Goal: Navigation & Orientation: Find specific page/section

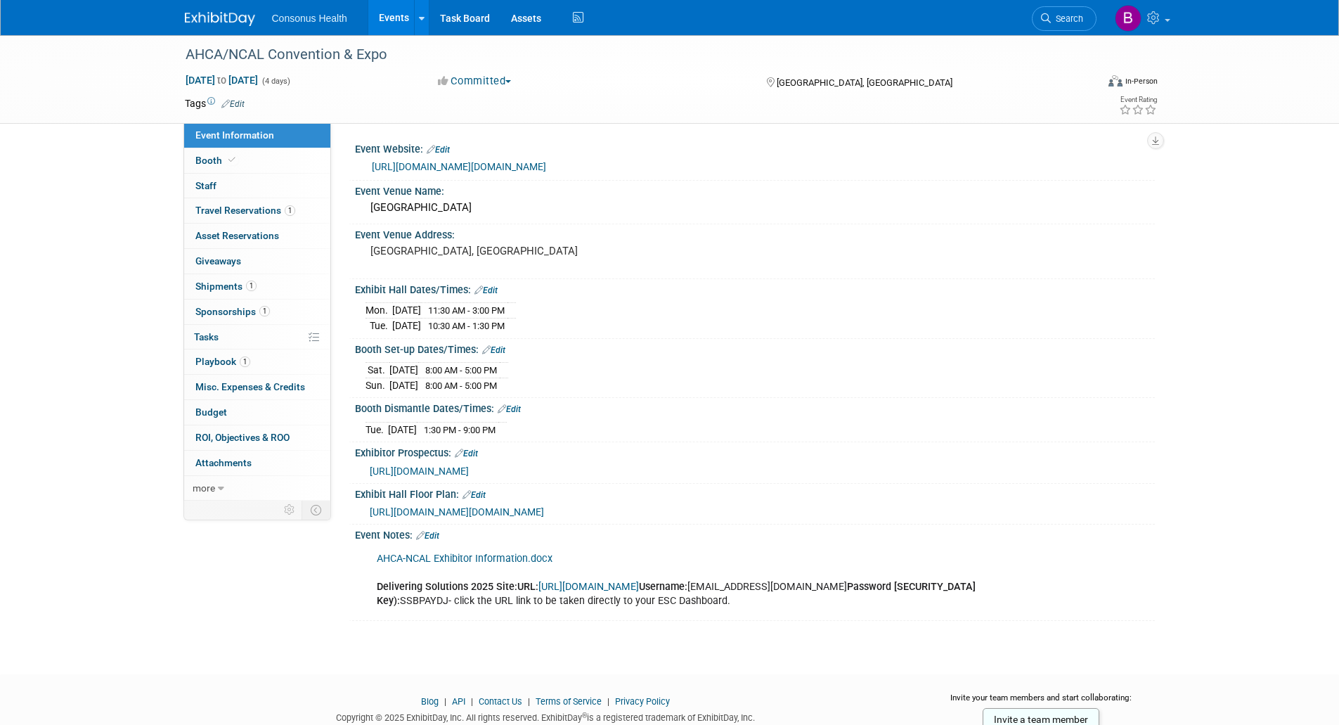
click at [385, 18] on link "Events" at bounding box center [393, 17] width 51 height 35
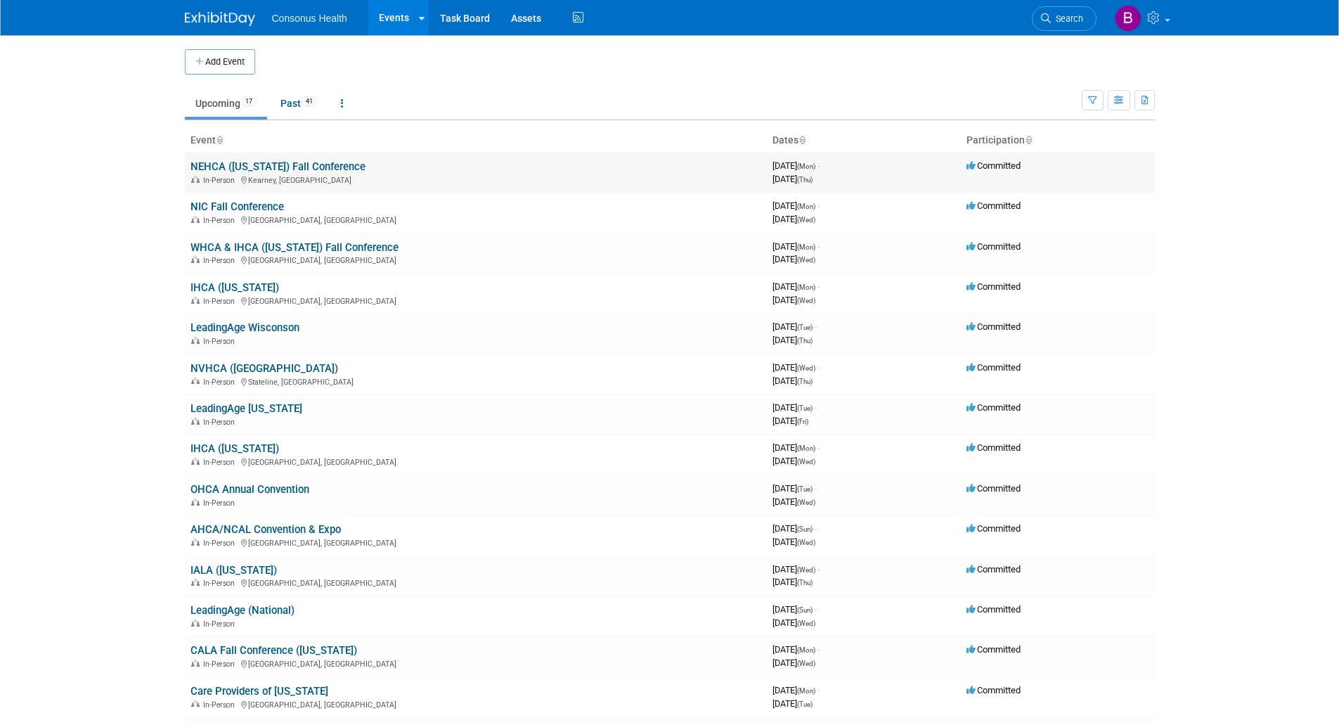
click at [213, 161] on link "NEHCA ([US_STATE]) Fall Conference" at bounding box center [278, 166] width 175 height 13
